Goal: Task Accomplishment & Management: Complete application form

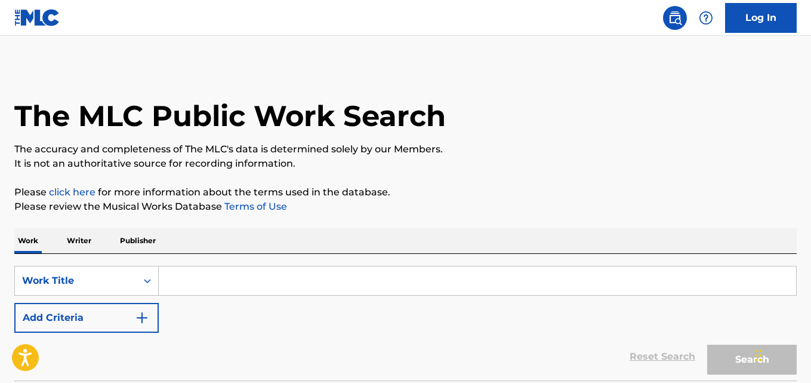
click at [124, 228] on p "Publisher" at bounding box center [137, 240] width 43 height 25
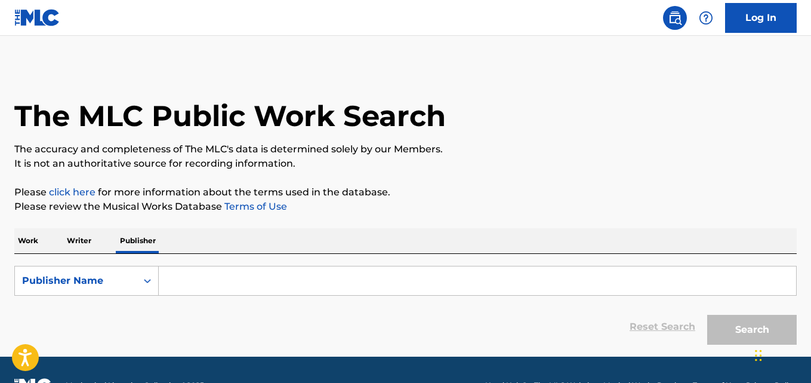
click at [184, 274] on input "Search Form" at bounding box center [477, 280] width 637 height 29
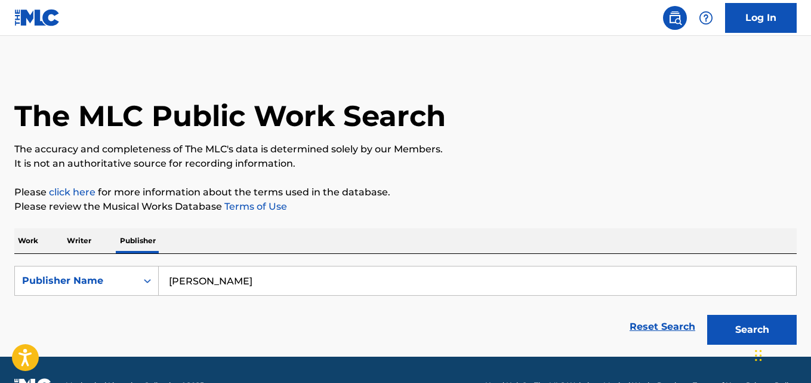
type input "[PERSON_NAME]"
click at [707, 315] on button "Search" at bounding box center [752, 330] width 90 height 30
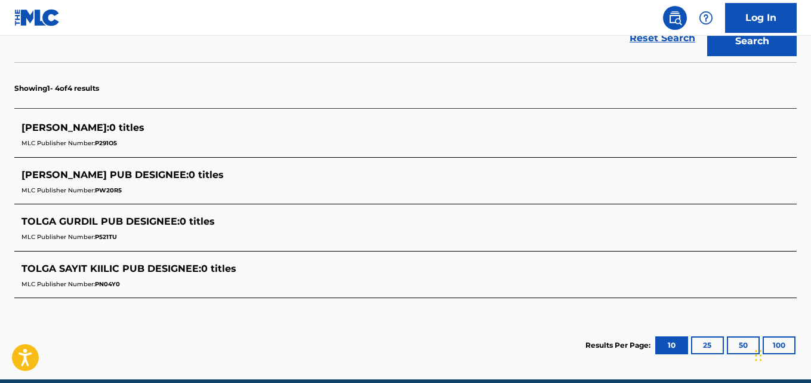
scroll to position [298, 0]
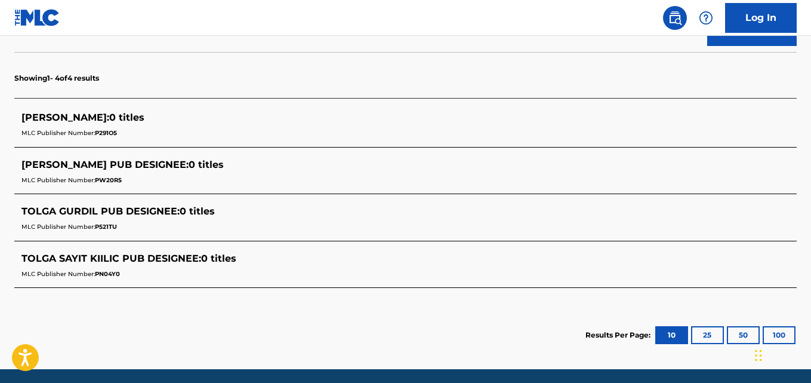
click at [81, 114] on span "[PERSON_NAME] :" at bounding box center [65, 117] width 88 height 11
drag, startPoint x: 104, startPoint y: 135, endPoint x: 95, endPoint y: 135, distance: 9.0
click at [95, 135] on div "MLC Publisher Number: P291O5" at bounding box center [389, 132] width 737 height 14
copy span "P291O5"
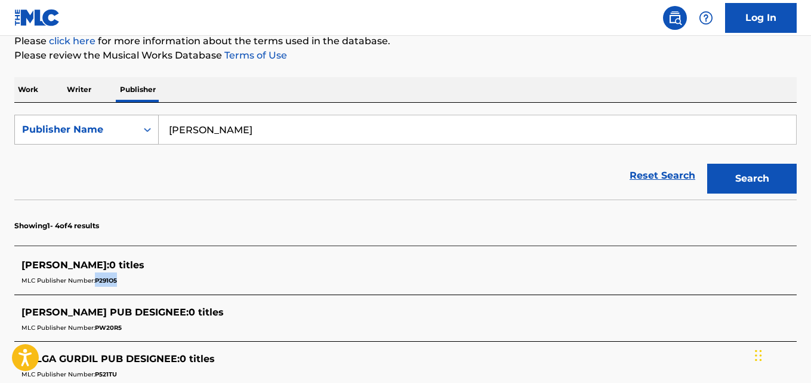
scroll to position [119, 0]
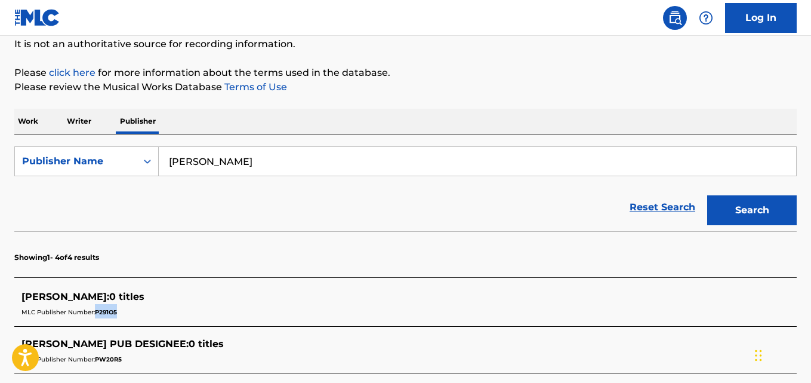
click at [41, 131] on p "Work" at bounding box center [27, 121] width 27 height 25
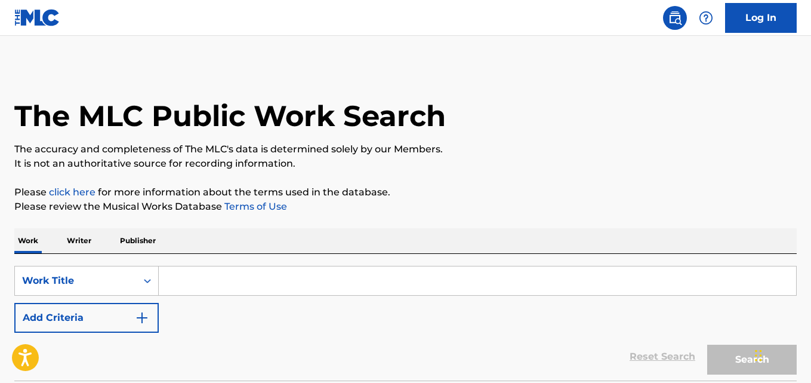
click at [91, 230] on p "Writer" at bounding box center [79, 240] width 32 height 25
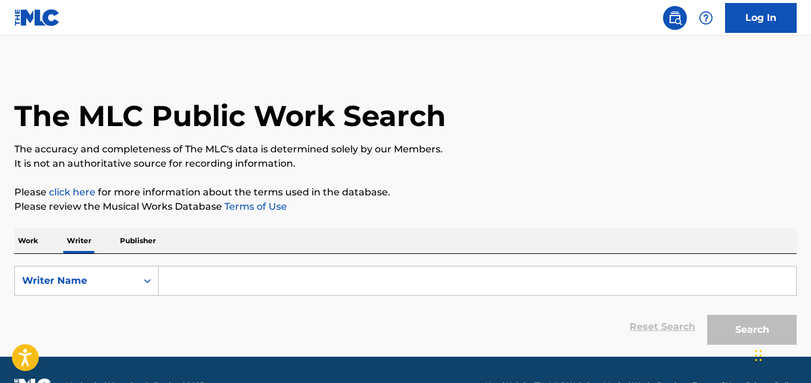
click at [207, 283] on input "Search Form" at bounding box center [477, 280] width 637 height 29
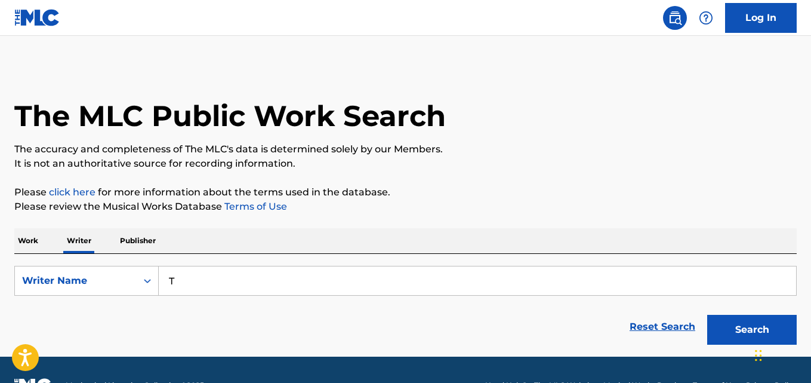
click at [209, 284] on input "T" at bounding box center [477, 280] width 637 height 29
type input "T"
type input "[PERSON_NAME]"
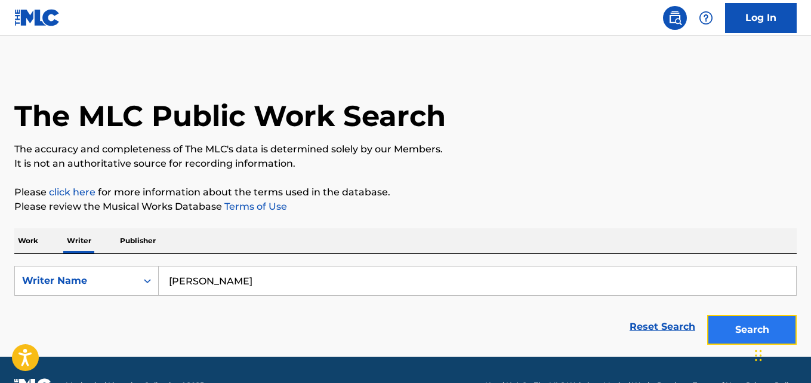
click at [748, 325] on button "Search" at bounding box center [752, 330] width 90 height 30
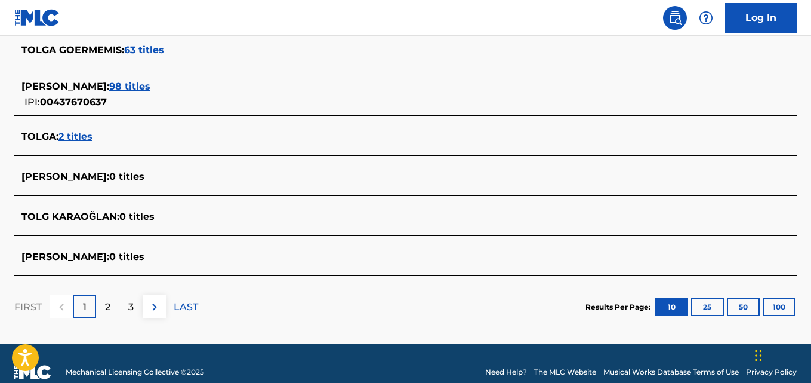
scroll to position [525, 0]
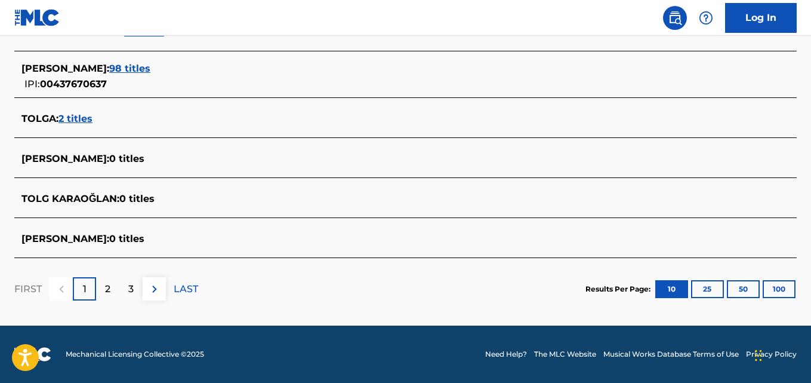
click at [144, 161] on span "0 titles" at bounding box center [126, 158] width 35 height 11
click at [743, 20] on link "Log In" at bounding box center [761, 18] width 72 height 30
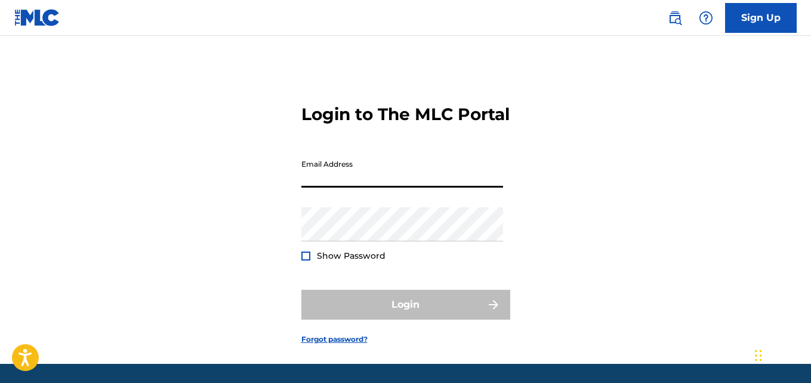
click at [398, 187] on input "Email Address" at bounding box center [402, 170] width 202 height 34
type input "[EMAIL_ADDRESS][DOMAIN_NAME]"
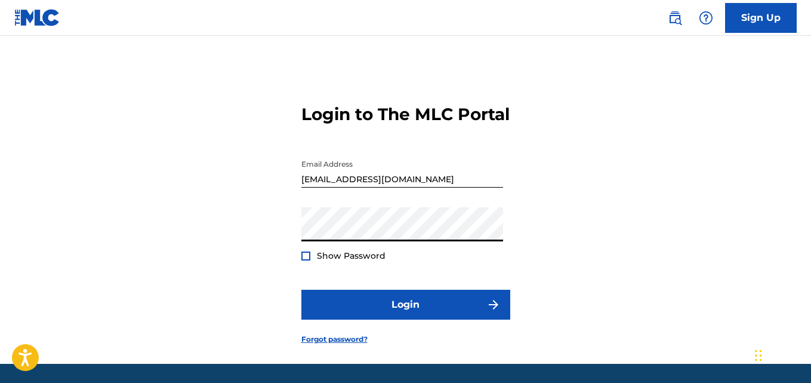
click at [301, 289] on button "Login" at bounding box center [405, 304] width 209 height 30
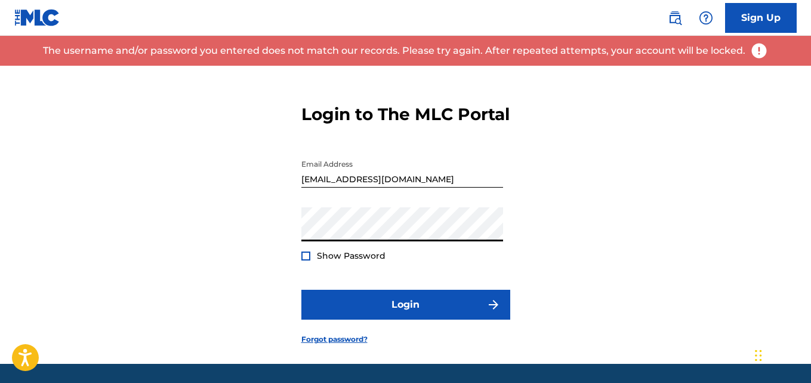
click at [278, 174] on div "Login to The MLC Portal Email Address [EMAIL_ADDRESS][DOMAIN_NAME] Password Sho…" at bounding box center [405, 215] width 811 height 298
click at [221, 233] on div "Login to The MLC Portal Email Address [EMAIL_ADDRESS][DOMAIN_NAME] Password Sho…" at bounding box center [405, 215] width 811 height 298
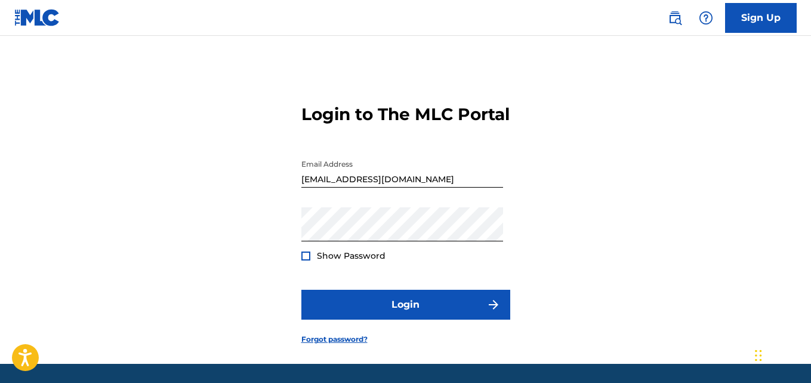
click at [304, 260] on div at bounding box center [305, 255] width 9 height 9
click at [255, 268] on div "Login to The MLC Portal Email Address [EMAIL_ADDRESS][DOMAIN_NAME] Password Sho…" at bounding box center [405, 215] width 811 height 298
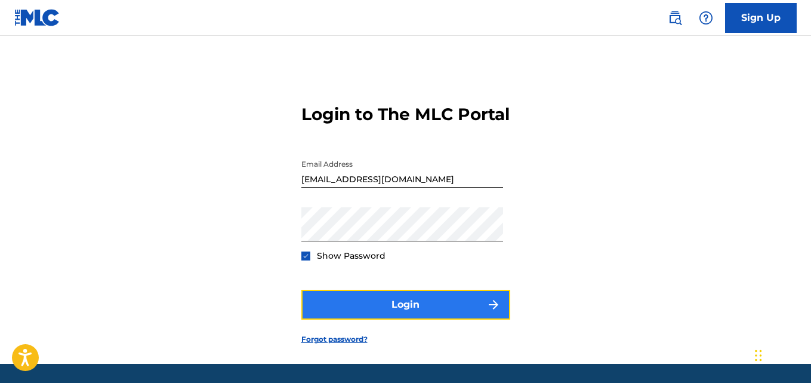
click at [394, 319] on button "Login" at bounding box center [405, 304] width 209 height 30
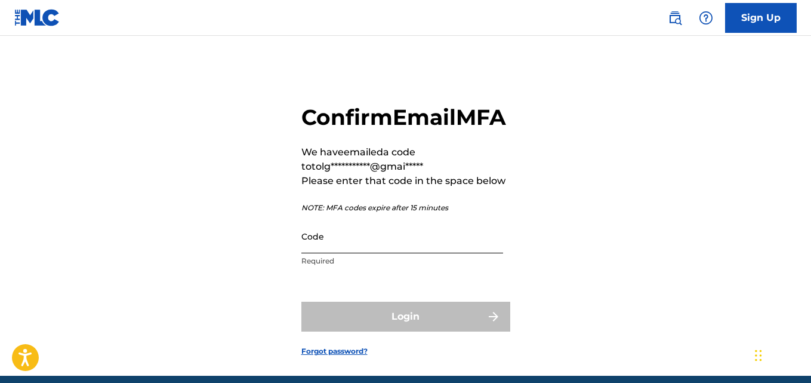
click at [398, 253] on input "Code" at bounding box center [402, 236] width 202 height 34
paste input "166029"
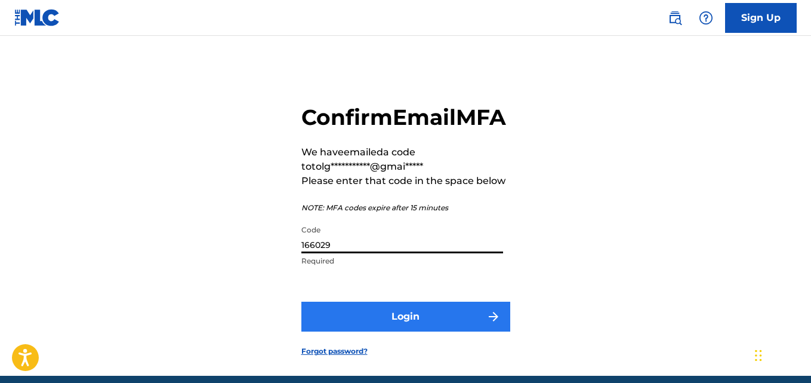
type input "166029"
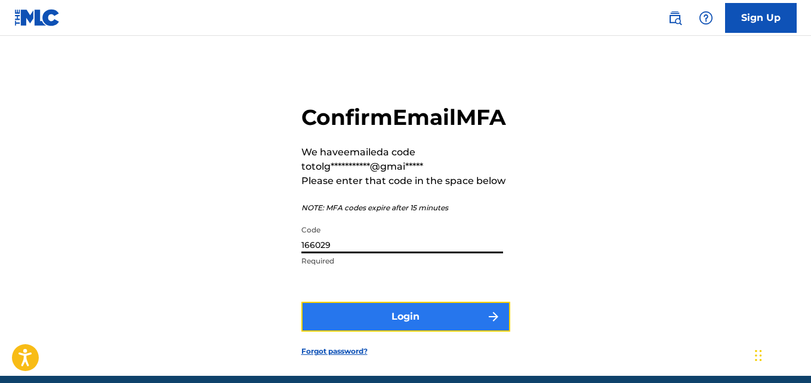
click at [461, 331] on button "Login" at bounding box center [405, 316] width 209 height 30
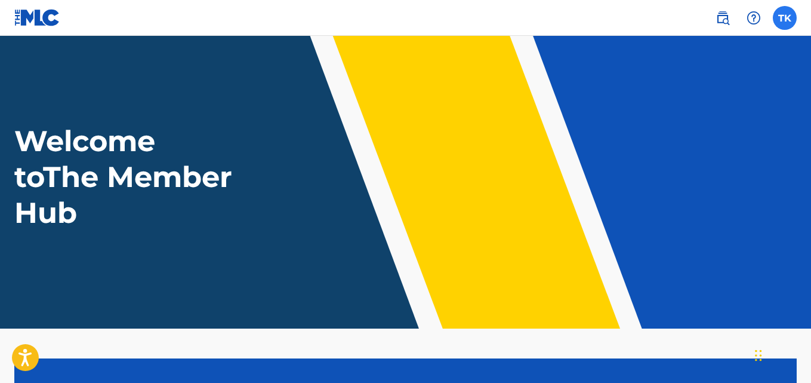
click at [774, 19] on label at bounding box center [785, 18] width 24 height 24
click at [785, 18] on input "TK [PERSON_NAME] [EMAIL_ADDRESS][DOMAIN_NAME] Notification Preferences Profile …" at bounding box center [785, 18] width 0 height 0
click at [785, 16] on div "TK TK [PERSON_NAME] [EMAIL_ADDRESS][DOMAIN_NAME] Notification Preferences Profi…" at bounding box center [785, 18] width 24 height 24
click at [785, 16] on label at bounding box center [785, 18] width 24 height 24
click at [785, 18] on input "TK [PERSON_NAME] [EMAIL_ADDRESS][DOMAIN_NAME] Notification Preferences Profile …" at bounding box center [785, 18] width 0 height 0
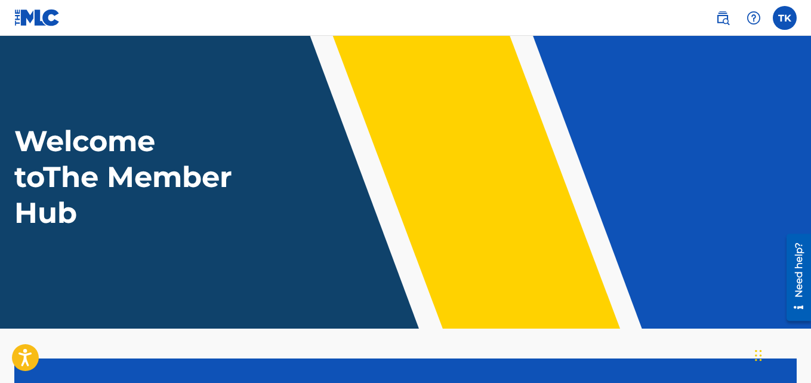
click at [637, 242] on header "Welcome to The Member Hub" at bounding box center [405, 182] width 811 height 292
click at [386, 167] on div "Welcome to The Member Hub" at bounding box center [405, 176] width 811 height 107
click at [799, 298] on div "Need help?" at bounding box center [799, 276] width 16 height 69
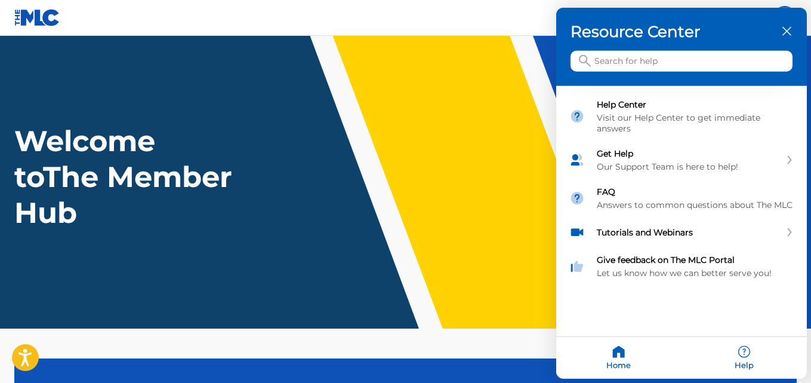
scroll to position [280, 0]
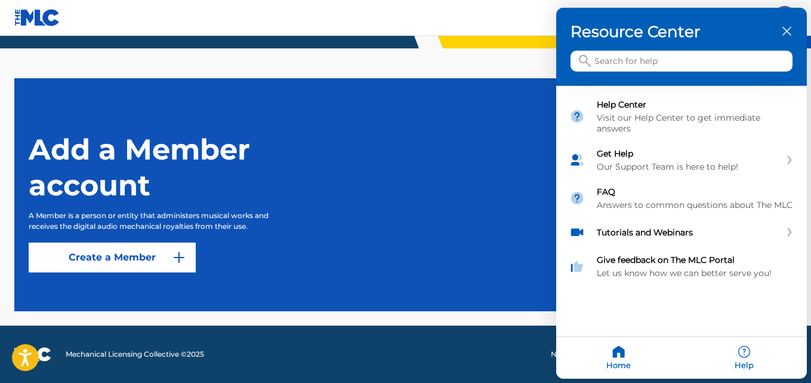
click at [176, 249] on div at bounding box center [405, 191] width 811 height 383
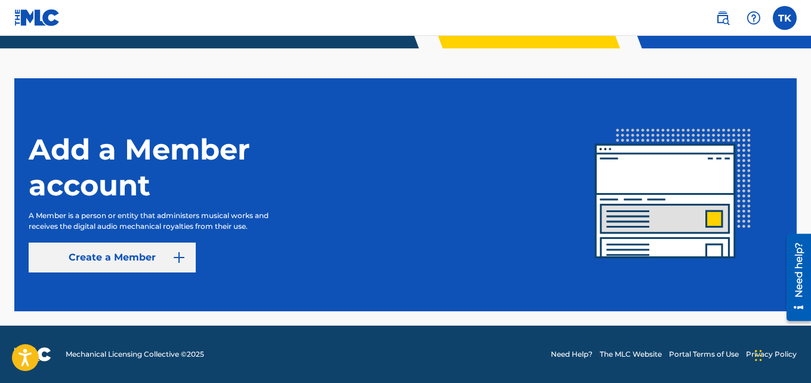
click at [178, 249] on link "Create a Member" at bounding box center [112, 257] width 167 height 30
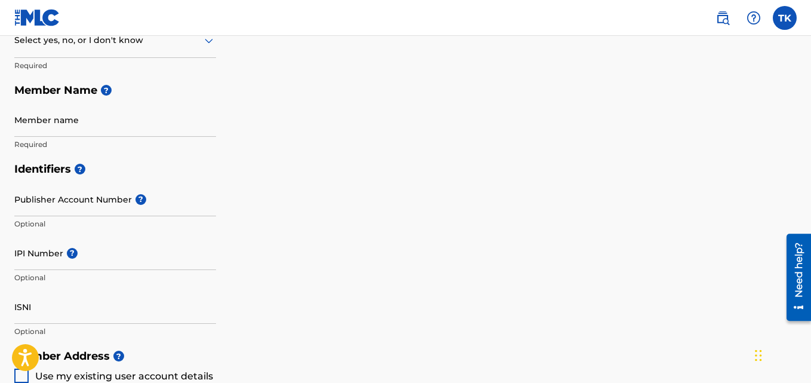
scroll to position [358, 0]
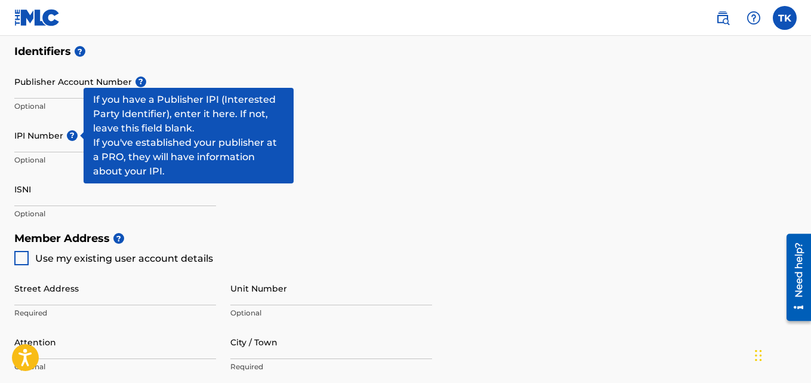
click at [70, 138] on span "?" at bounding box center [72, 135] width 11 height 11
click at [70, 138] on input "IPI Number ?" at bounding box center [115, 135] width 202 height 34
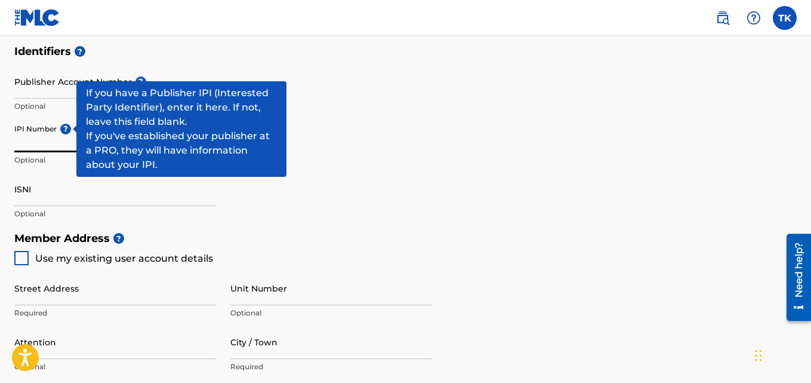
click at [66, 127] on div "IPI Number ? Optional" at bounding box center [115, 145] width 202 height 54
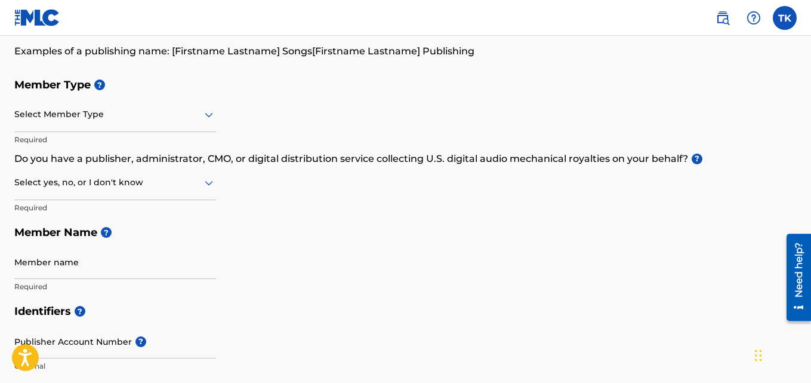
scroll to position [119, 0]
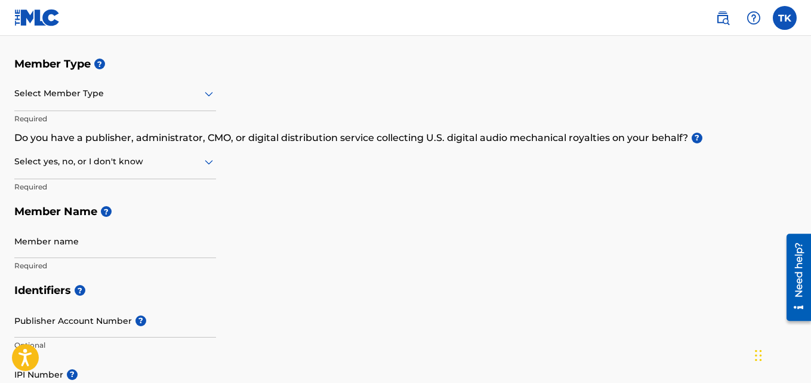
click at [128, 165] on div at bounding box center [115, 161] width 202 height 15
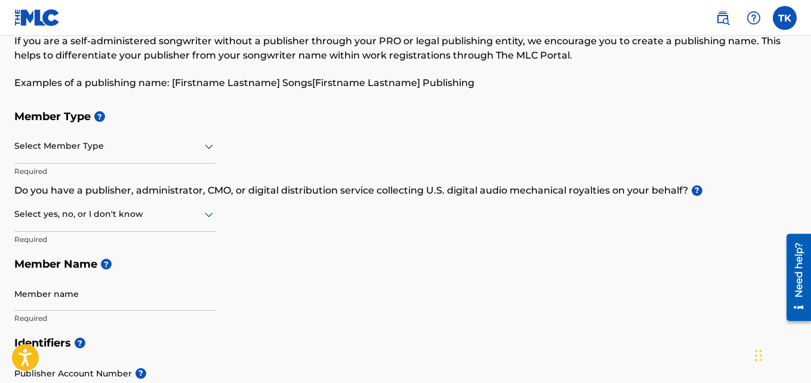
scroll to position [60, 0]
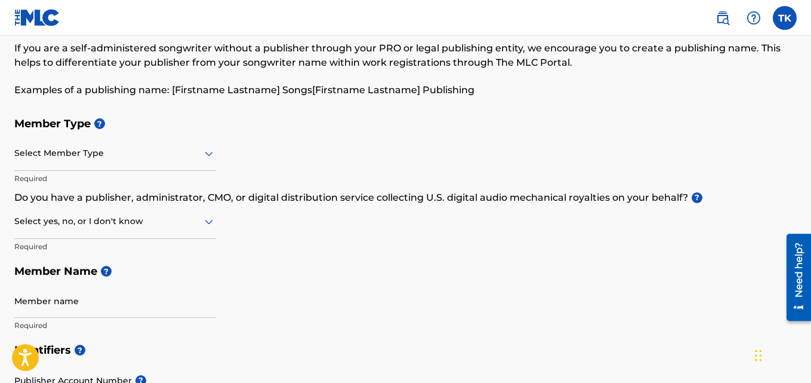
click at [64, 223] on div at bounding box center [115, 221] width 202 height 15
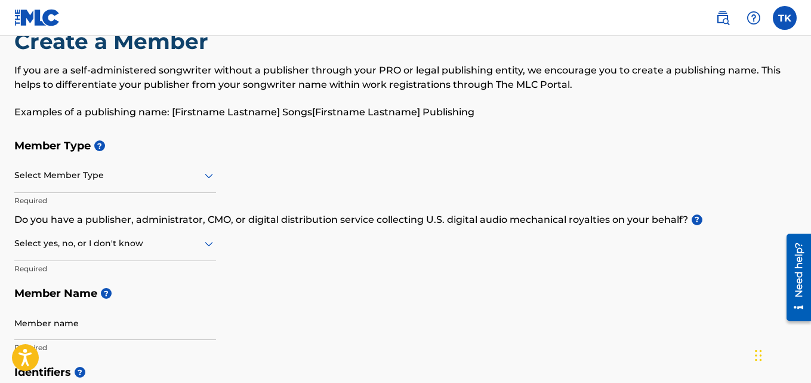
scroll to position [0, 0]
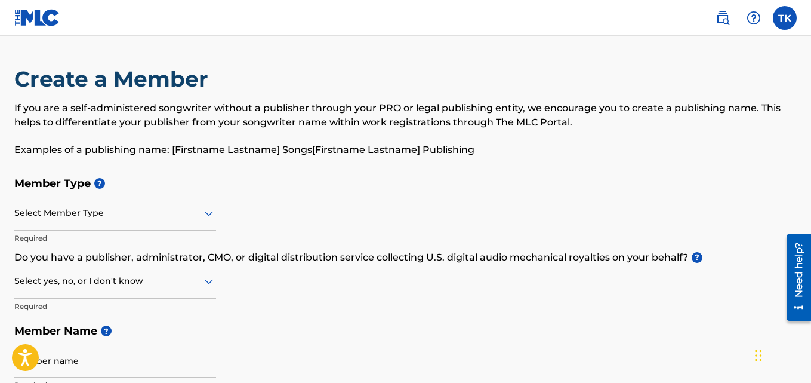
click at [54, 210] on div at bounding box center [115, 212] width 202 height 15
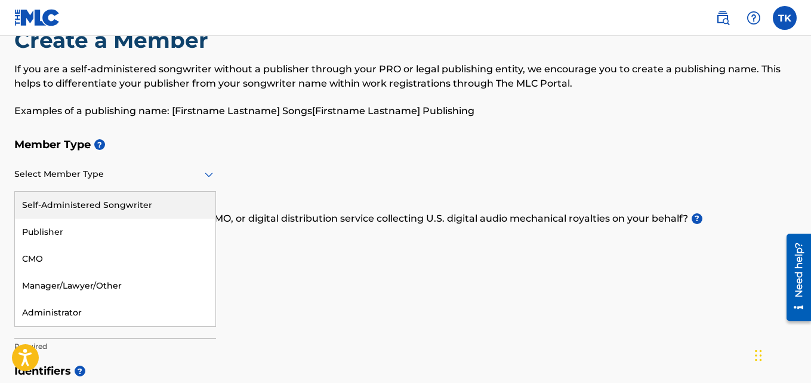
scroll to position [60, 0]
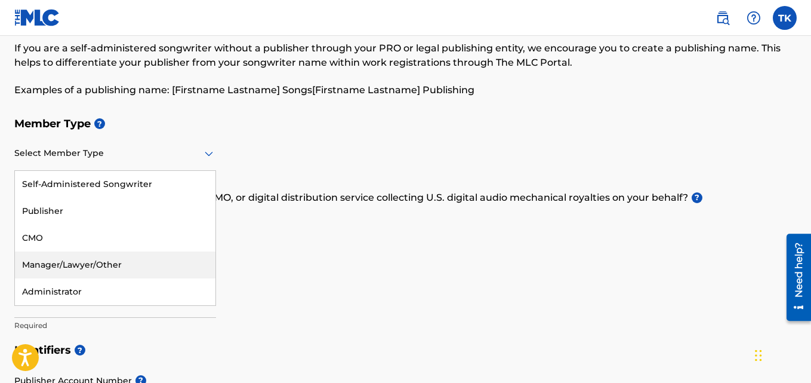
click at [243, 197] on p "Do you have a publisher, administrator, CMO, or digital distribution service co…" at bounding box center [405, 197] width 783 height 14
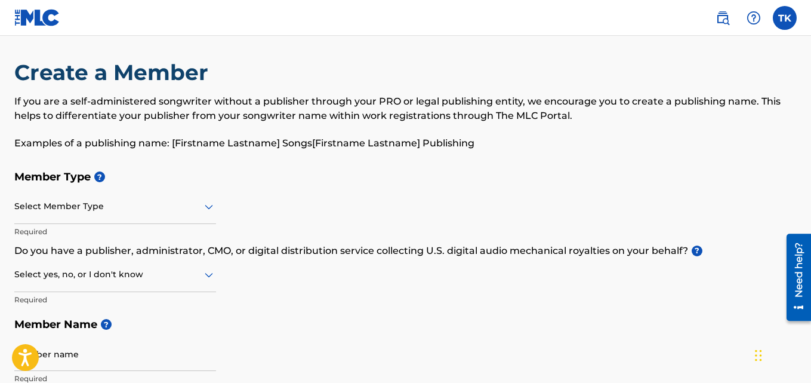
scroll to position [0, 0]
